Goal: Task Accomplishment & Management: Manage account settings

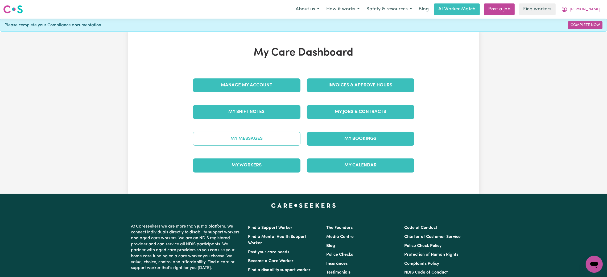
click at [247, 132] on link "My Messages" at bounding box center [247, 139] width 108 height 14
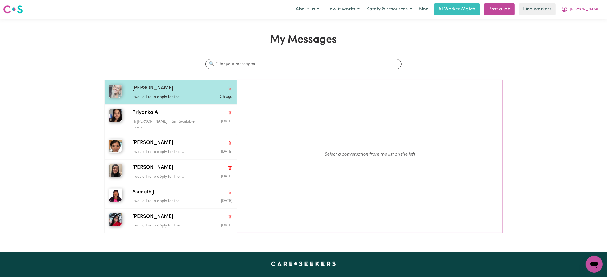
click at [190, 97] on p "I would like to apply for the ..." at bounding box center [165, 97] width 67 height 6
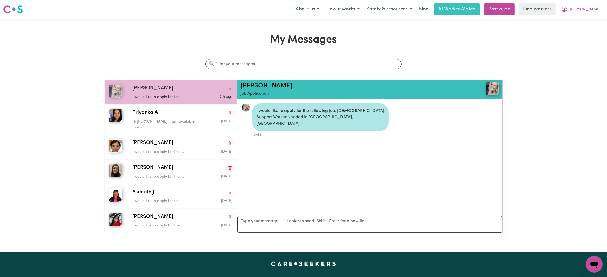
scroll to position [3, 0]
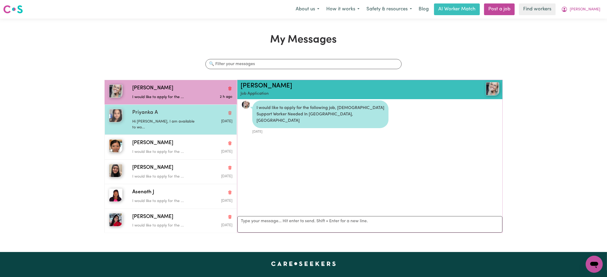
click at [184, 120] on p "Hi Ethan, I am available to wo..." at bounding box center [165, 124] width 67 height 11
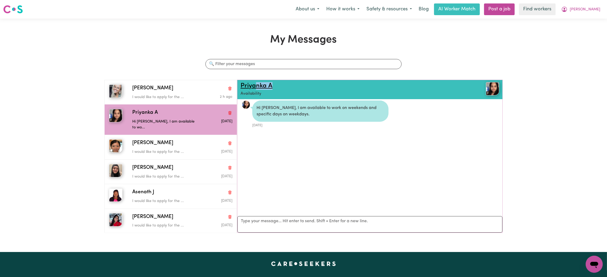
scroll to position [0, 0]
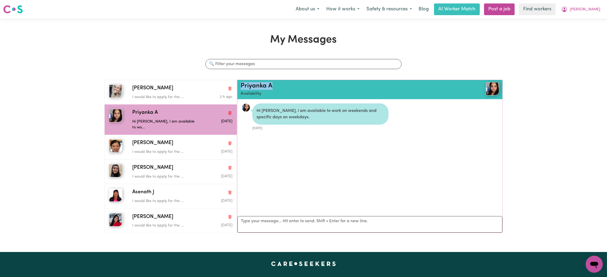
drag, startPoint x: 284, startPoint y: 87, endPoint x: 234, endPoint y: 85, distance: 49.8
click at [234, 85] on div "Julia B I would like to apply for the ... 2 h ago Priyanka A Hi Ethan, I am ava…" at bounding box center [303, 159] width 398 height 158
copy link "Priyanka A"
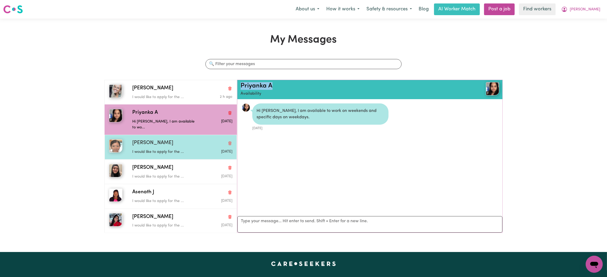
click at [156, 149] on p "I would like to apply for the ..." at bounding box center [165, 152] width 67 height 6
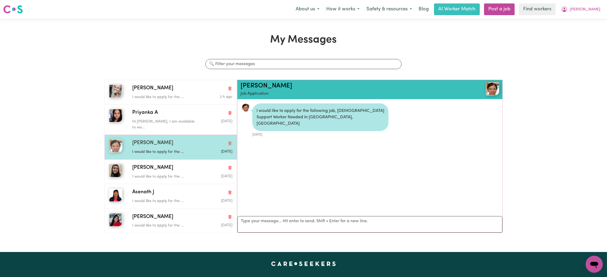
scroll to position [3, 0]
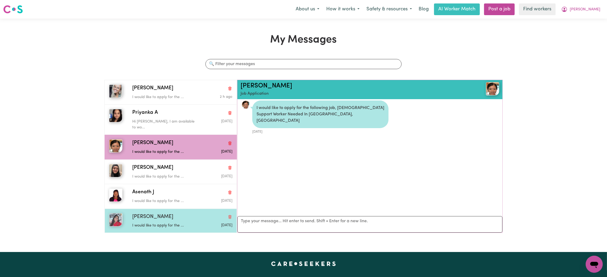
click at [178, 209] on div "Rachel T I would like to apply for the ... Jul 19 2025" at bounding box center [171, 221] width 132 height 24
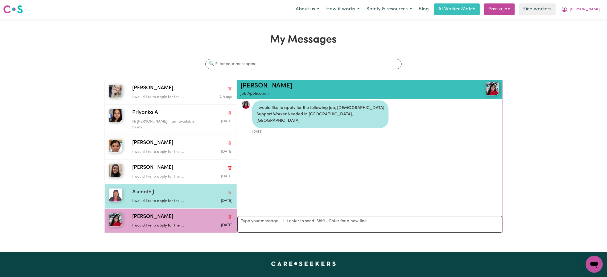
click at [185, 189] on div "Asenath J" at bounding box center [182, 193] width 100 height 8
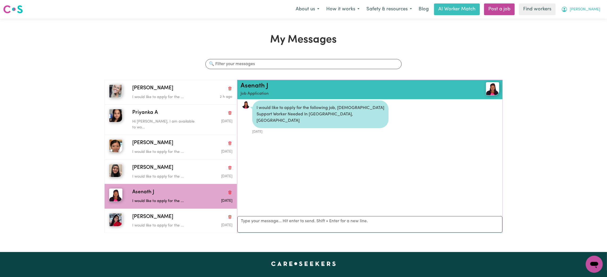
drag, startPoint x: 598, startPoint y: 8, endPoint x: 592, endPoint y: 12, distance: 7.2
click at [597, 8] on span "[PERSON_NAME]" at bounding box center [585, 10] width 31 height 6
click at [583, 18] on link "My Dashboard" at bounding box center [583, 21] width 42 height 10
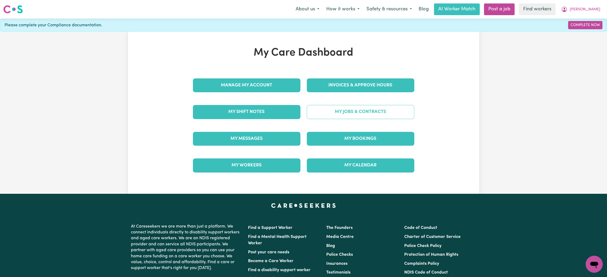
click at [368, 111] on link "My Jobs & Contracts" at bounding box center [361, 112] width 108 height 14
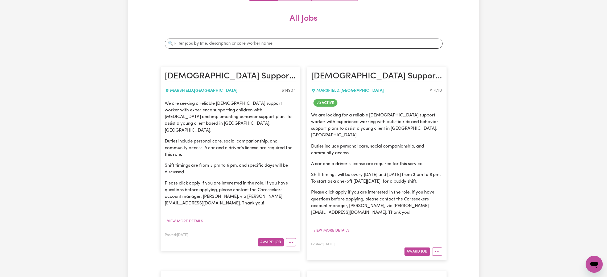
scroll to position [199, 0]
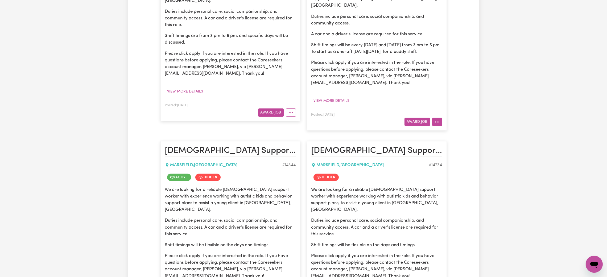
click at [438, 118] on button "More options" at bounding box center [437, 122] width 10 height 8
click at [443, 129] on link "View/Edit Contract" at bounding box center [459, 134] width 52 height 11
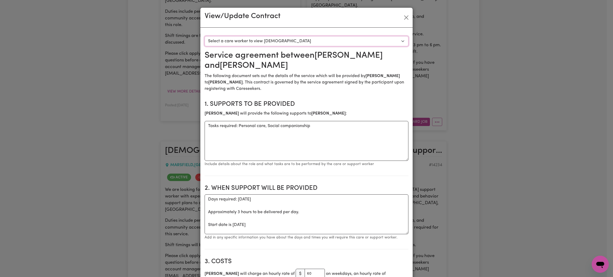
click at [338, 44] on select "Select a care worker to view contract #10474 - Rachel Tuitupou (contract accept…" at bounding box center [307, 41] width 204 height 10
click at [402, 16] on button "Close" at bounding box center [406, 17] width 9 height 9
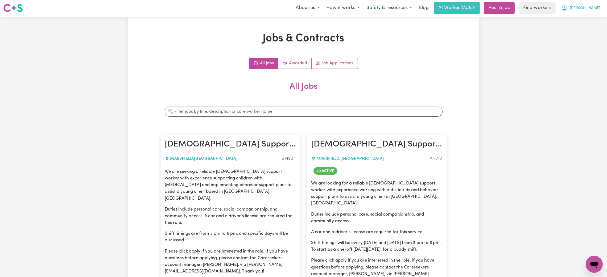
scroll to position [0, 0]
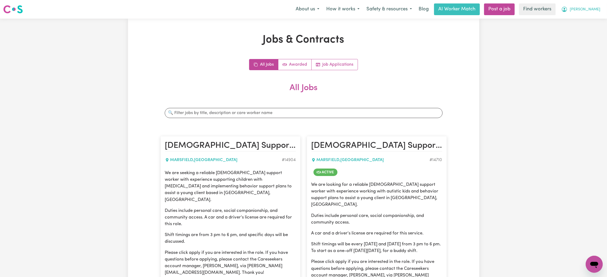
click at [597, 10] on span "[PERSON_NAME]" at bounding box center [585, 10] width 31 height 6
click at [592, 19] on link "My Dashboard" at bounding box center [583, 21] width 42 height 10
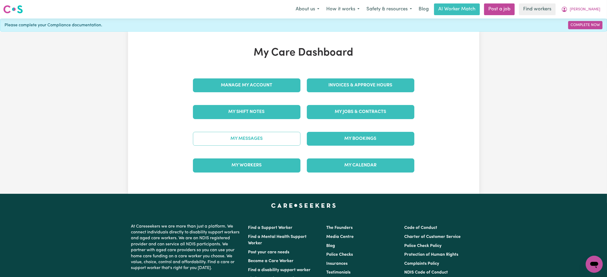
click at [263, 146] on link "My Messages" at bounding box center [247, 139] width 108 height 14
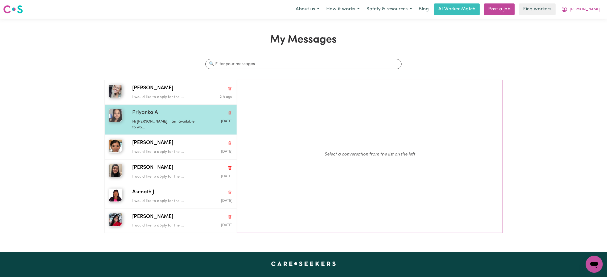
click at [158, 117] on div "Hi Ethan, I am available to wo..." at bounding box center [165, 124] width 67 height 14
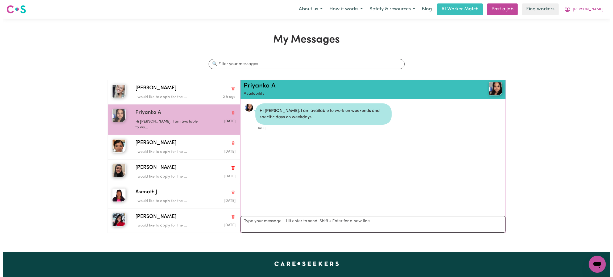
scroll to position [3, 0]
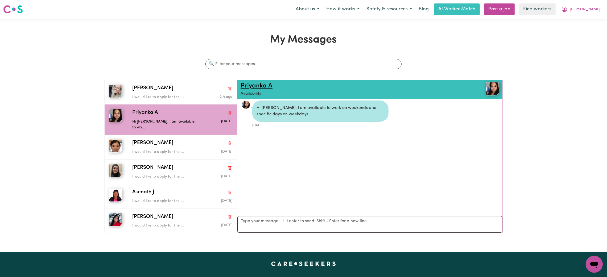
click at [264, 84] on link "Priyanka A" at bounding box center [257, 86] width 32 height 6
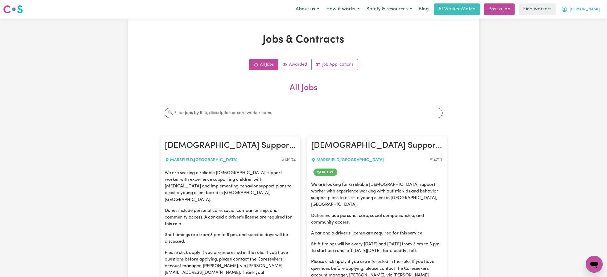
click at [597, 12] on span "[PERSON_NAME]" at bounding box center [585, 10] width 31 height 6
click at [587, 18] on link "My Dashboard" at bounding box center [583, 21] width 42 height 10
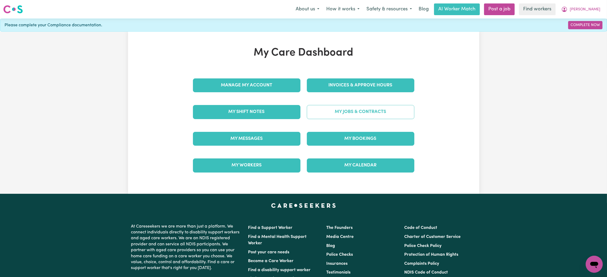
click at [351, 111] on link "My Jobs & Contracts" at bounding box center [361, 112] width 108 height 14
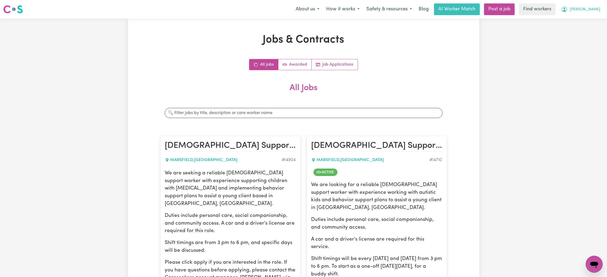
click at [596, 9] on span "[PERSON_NAME]" at bounding box center [585, 10] width 31 height 6
click at [587, 21] on link "My Dashboard" at bounding box center [583, 21] width 42 height 10
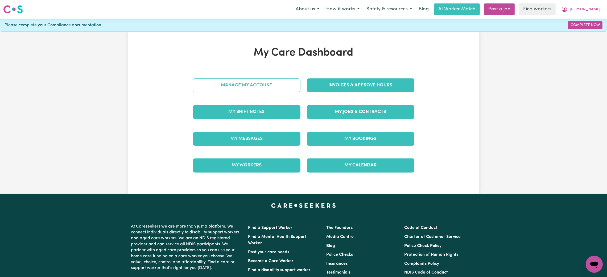
click at [206, 86] on link "Manage My Account" at bounding box center [247, 86] width 108 height 14
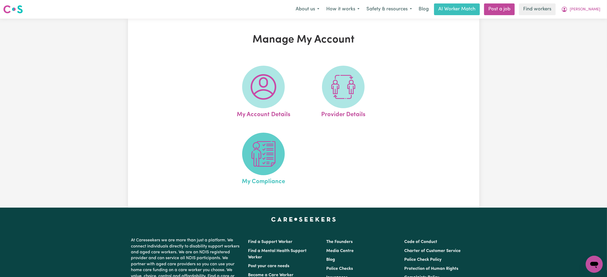
click at [281, 159] on span at bounding box center [263, 154] width 43 height 43
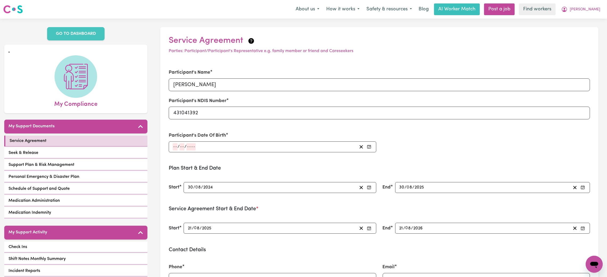
click at [605, 9] on div "Menu About us How it works Safety & resources Blog AI Worker Match Post a job F…" at bounding box center [303, 9] width 607 height 12
click at [598, 10] on span "[PERSON_NAME]" at bounding box center [585, 10] width 31 height 6
click at [584, 30] on link "Logout" at bounding box center [583, 31] width 42 height 10
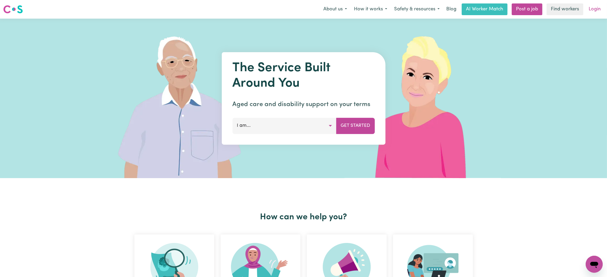
click at [598, 9] on link "Login" at bounding box center [595, 9] width 18 height 12
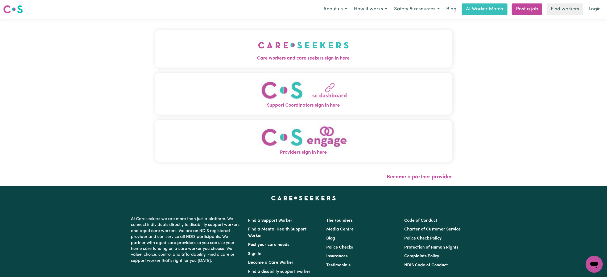
click at [215, 57] on span "Care workers and care seekers sign in here" at bounding box center [303, 58] width 297 height 7
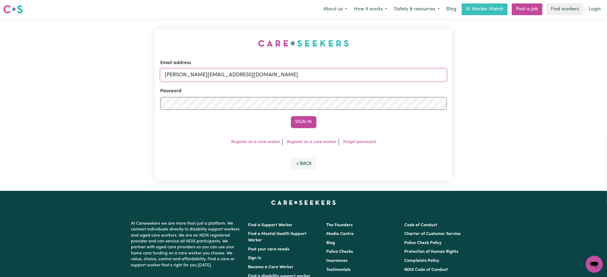
click at [202, 76] on input "[PERSON_NAME][EMAIL_ADDRESS][DOMAIN_NAME]" at bounding box center [303, 75] width 287 height 13
drag, startPoint x: 194, startPoint y: 76, endPoint x: 294, endPoint y: 70, distance: 100.2
click at [294, 70] on input "[EMAIL_ADDRESS][PERSON_NAME][DOMAIN_NAME]" at bounding box center [303, 75] width 287 height 13
type input "[EMAIL_ADDRESS][DOMAIN_NAME]"
click at [296, 120] on button "Sign In" at bounding box center [304, 122] width 26 height 12
